Goal: Task Accomplishment & Management: Complete application form

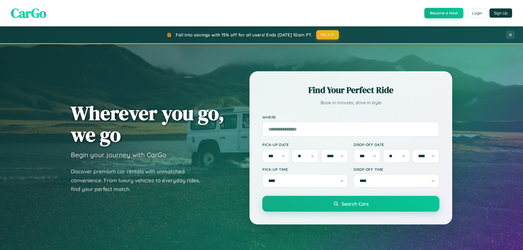
select select "*"
select select "**"
select select "****"
select select "*"
select select "**"
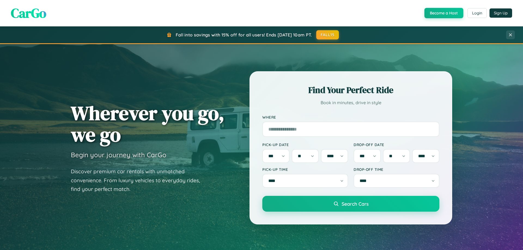
select select "****"
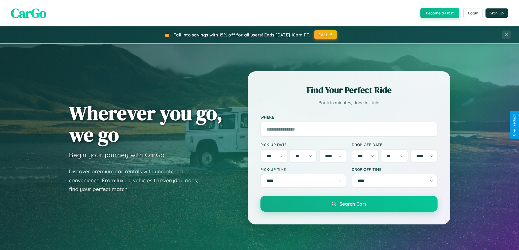
scroll to position [1048, 0]
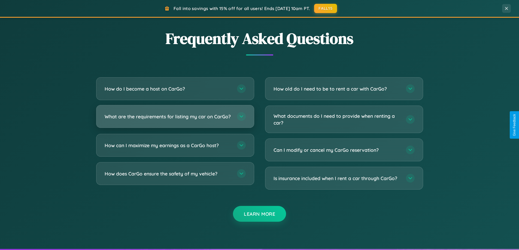
click at [175, 119] on h3 "What are the requirements for listing my car on CarGo?" at bounding box center [168, 116] width 127 height 7
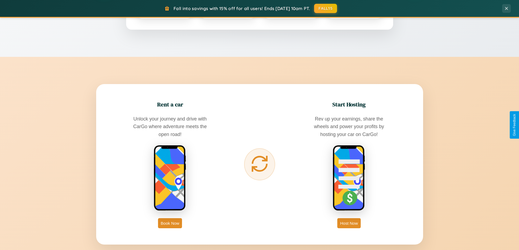
scroll to position [235, 0]
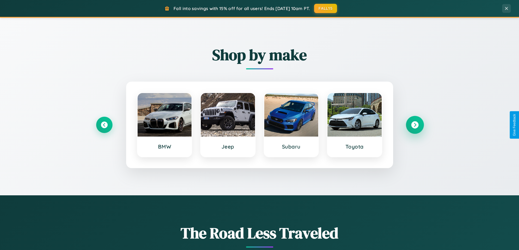
click at [415, 125] on icon at bounding box center [414, 125] width 7 height 7
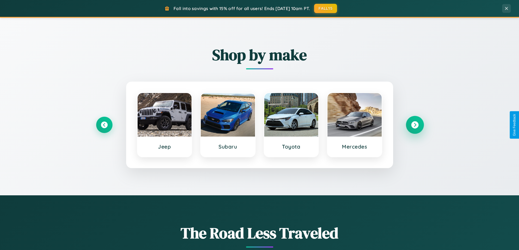
click at [415, 125] on icon at bounding box center [414, 125] width 7 height 7
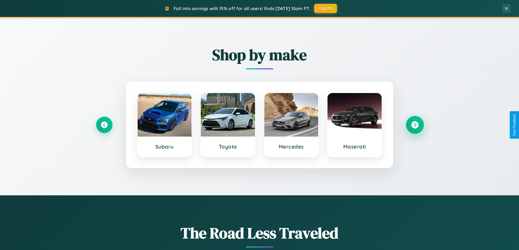
click at [415, 125] on icon at bounding box center [414, 125] width 7 height 7
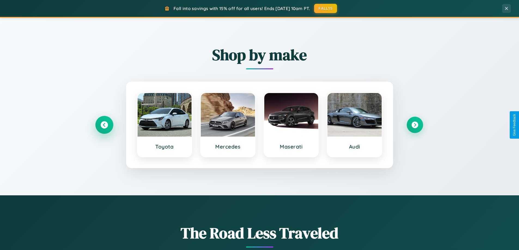
click at [104, 125] on icon at bounding box center [104, 125] width 7 height 7
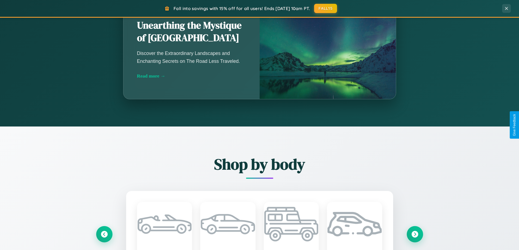
scroll to position [875, 0]
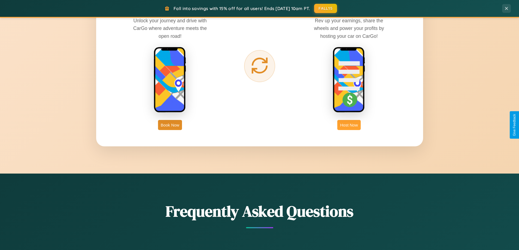
click at [349, 125] on button "Host Now" at bounding box center [348, 125] width 23 height 10
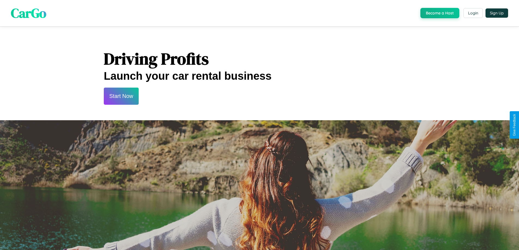
scroll to position [736, 0]
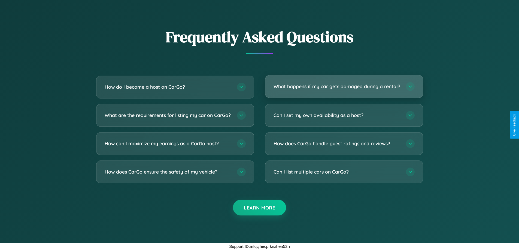
click at [344, 84] on h3 "What happens if my car gets damaged during a rental?" at bounding box center [337, 86] width 127 height 7
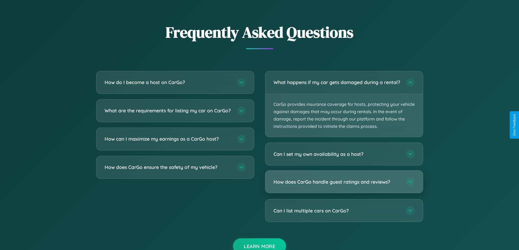
click at [344, 186] on h3 "How does CarGo handle guest ratings and reviews?" at bounding box center [337, 182] width 127 height 7
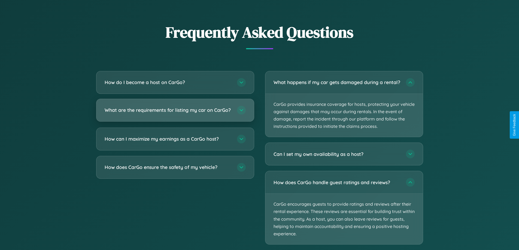
click at [175, 113] on h3 "What are the requirements for listing my car on CarGo?" at bounding box center [168, 110] width 127 height 7
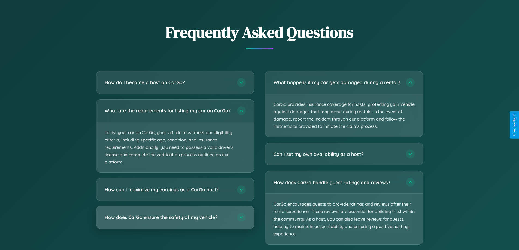
click at [175, 221] on h3 "How does CarGo ensure the safety of my vehicle?" at bounding box center [168, 217] width 127 height 7
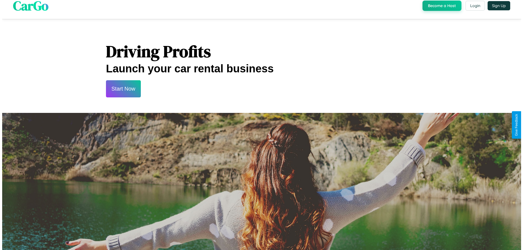
scroll to position [0, 0]
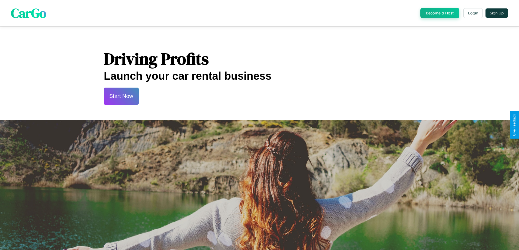
click at [121, 96] on button "Start Now" at bounding box center [121, 96] width 35 height 17
